Goal: Check status: Check status

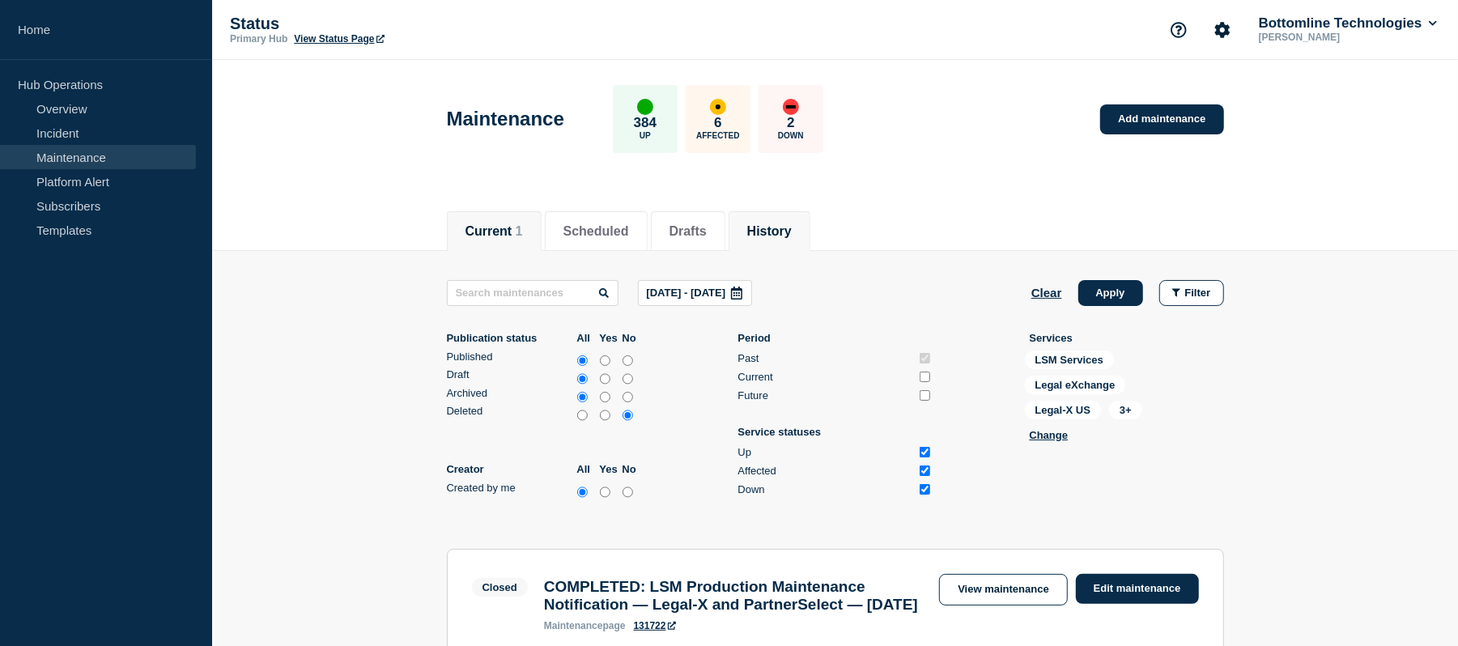
click at [493, 228] on button "Current 1" at bounding box center [494, 231] width 57 height 15
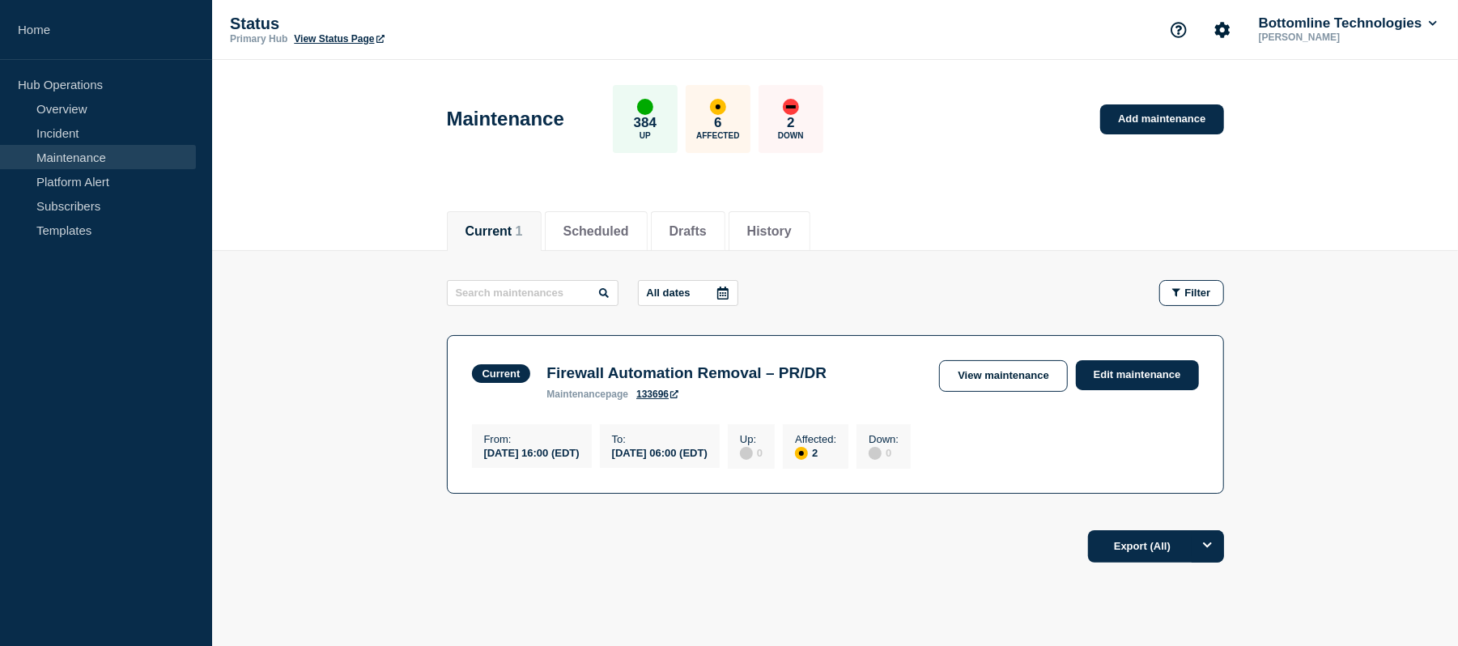
click at [747, 369] on h3 "Firewall Automation Removal – PR/DR" at bounding box center [687, 373] width 280 height 18
copy h3 "Removal"
click at [747, 369] on h3 "Firewall Automation Removal – PR/DR" at bounding box center [687, 373] width 280 height 18
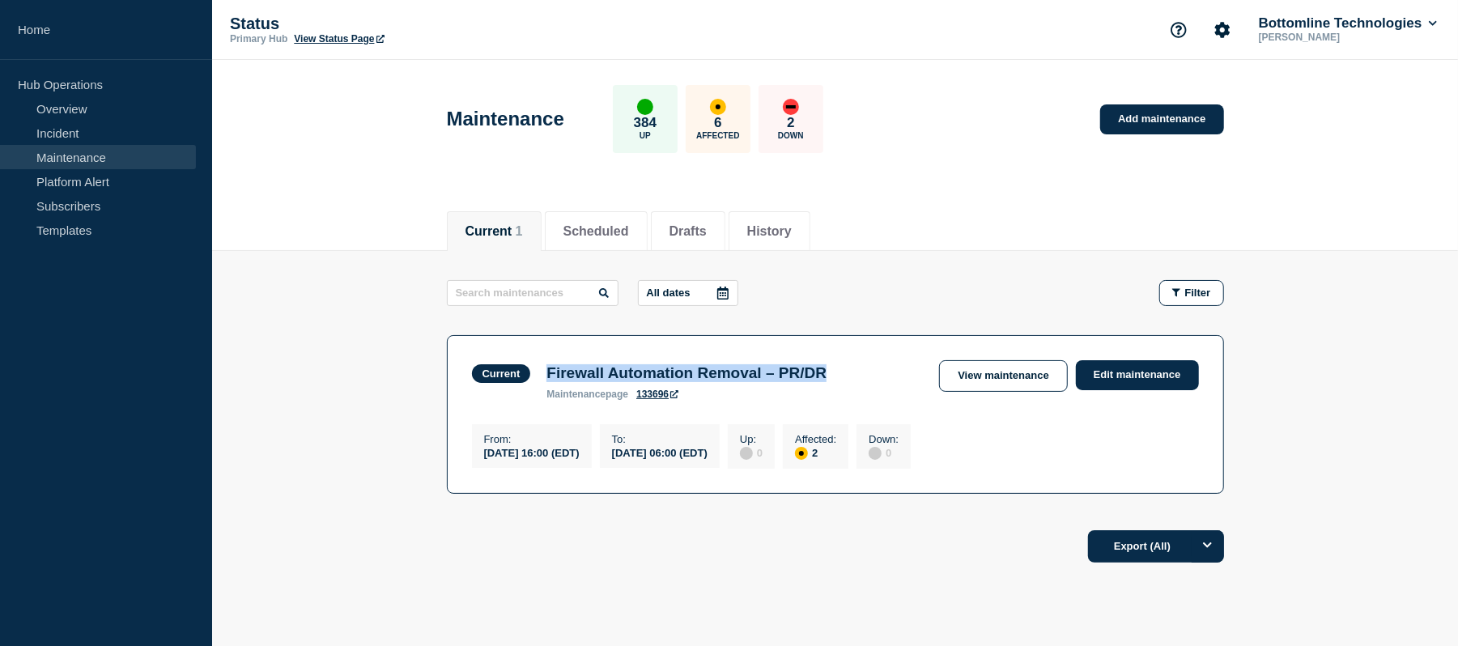
click at [747, 369] on h3 "Firewall Automation Removal – PR/DR" at bounding box center [687, 373] width 280 height 18
click at [1011, 376] on link "View maintenance" at bounding box center [1003, 376] width 128 height 32
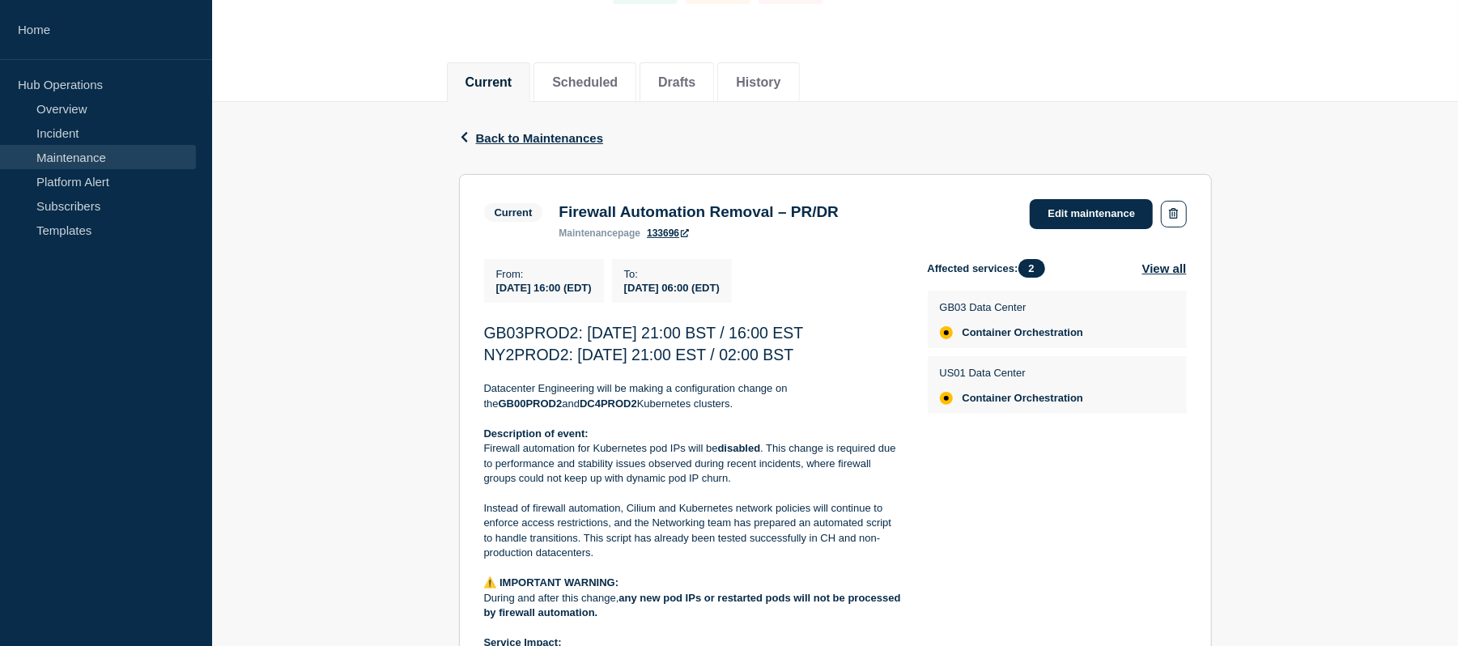
scroll to position [153, 0]
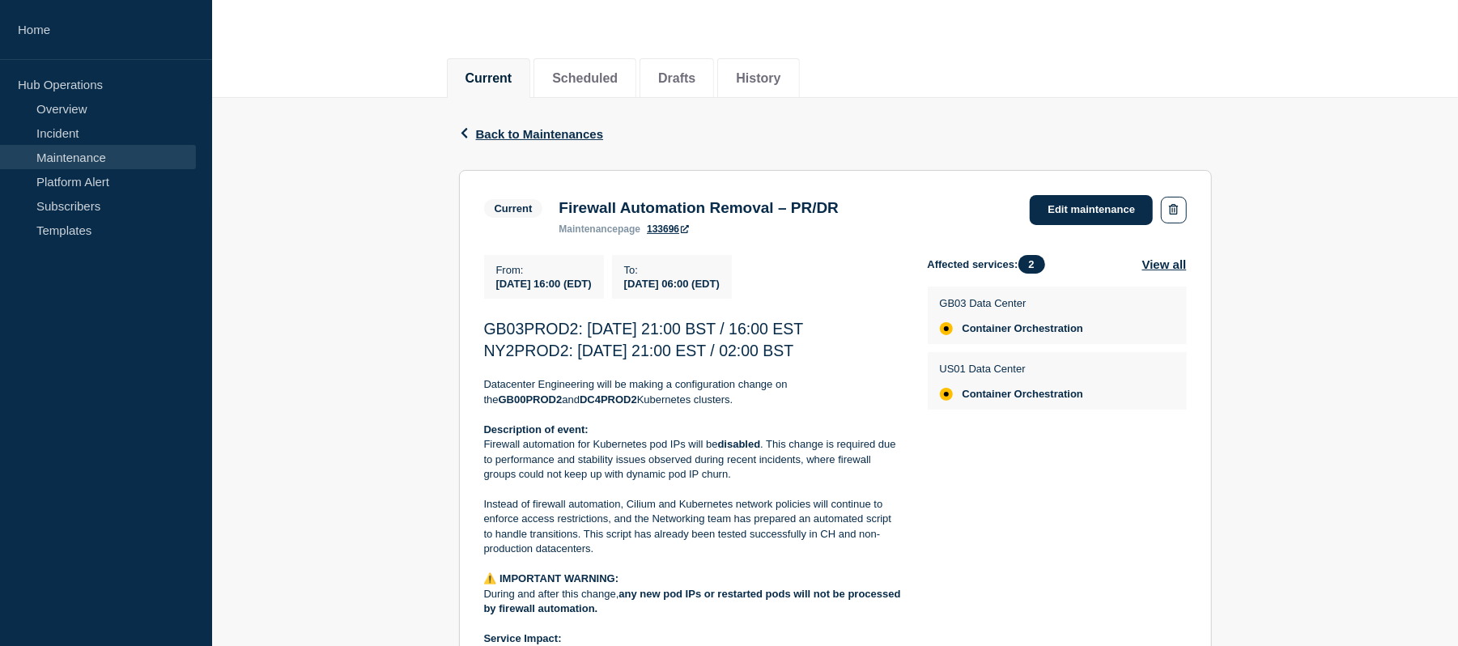
drag, startPoint x: 883, startPoint y: 355, endPoint x: 486, endPoint y: 335, distance: 397.3
click at [486, 335] on div "GB03PROD2: [DATE] 21:00 BST / 16:00 EST NY2PROD2: [DATE] 21:00 EST / 02:00 BST …" at bounding box center [693, 617] width 418 height 598
copy div "GB03PROD2: [DATE] 21:00 BST / 16:00 EST NY2PROD2: [DATE] 21:00 EST / 02:00 BST"
